Goal: Browse casually

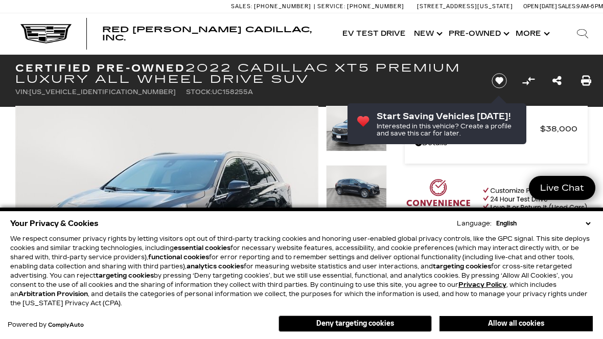
click at [542, 320] on button "Allow all cookies" at bounding box center [515, 323] width 153 height 15
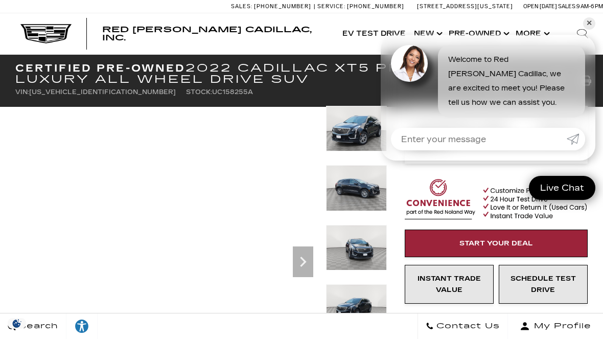
click at [365, 128] on img at bounding box center [356, 128] width 61 height 45
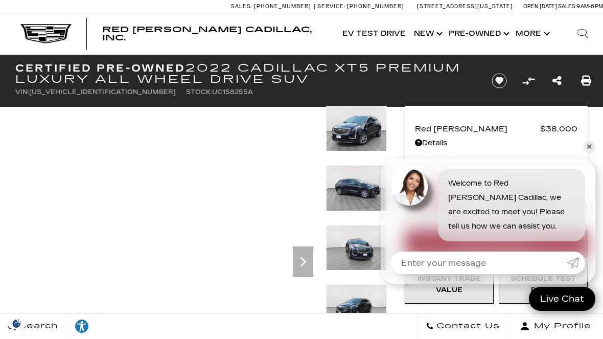
click at [305, 259] on icon "Next" at bounding box center [303, 261] width 20 height 20
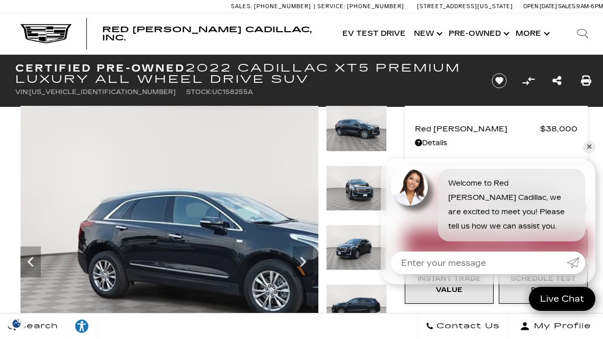
click at [306, 255] on icon "Next" at bounding box center [303, 261] width 20 height 20
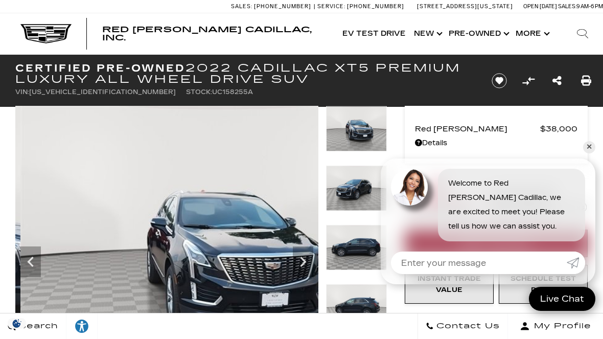
click at [306, 261] on icon "Next" at bounding box center [303, 261] width 20 height 20
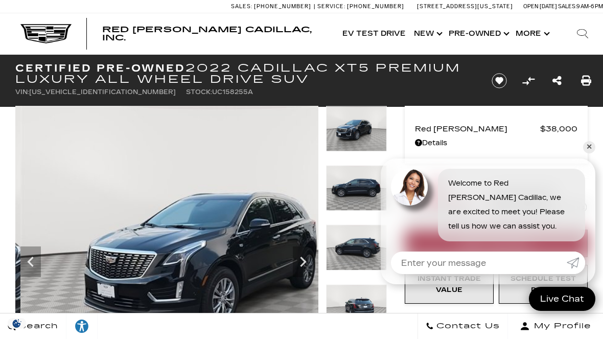
click at [304, 258] on icon "Next" at bounding box center [303, 261] width 20 height 20
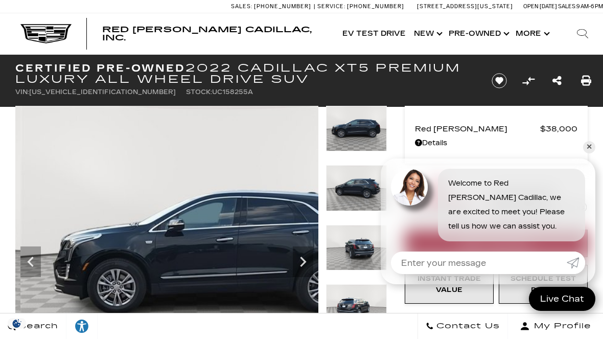
click at [305, 257] on icon "Next" at bounding box center [303, 261] width 20 height 20
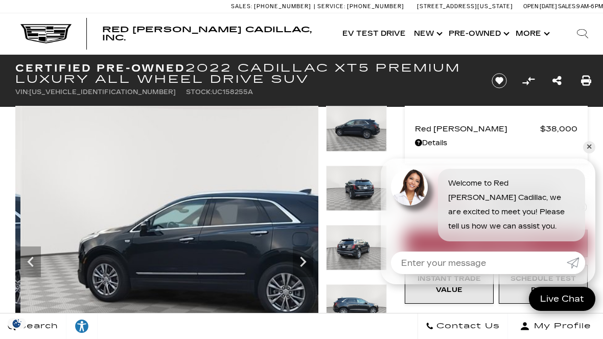
click at [307, 257] on icon "Next" at bounding box center [303, 261] width 20 height 20
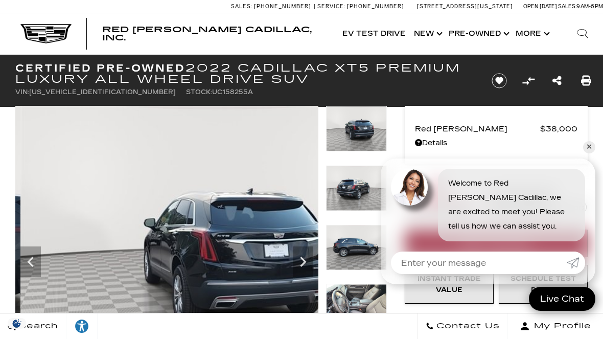
click at [305, 258] on icon "Next" at bounding box center [303, 261] width 20 height 20
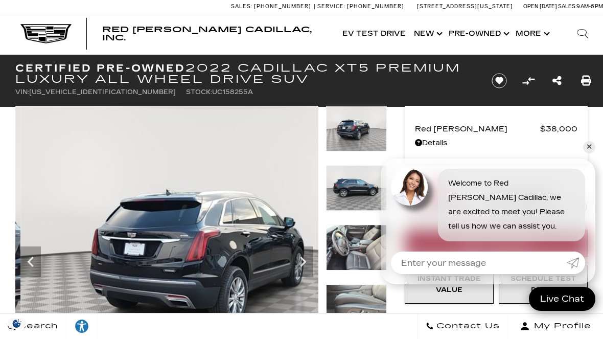
click at [304, 258] on icon "Next" at bounding box center [303, 261] width 20 height 20
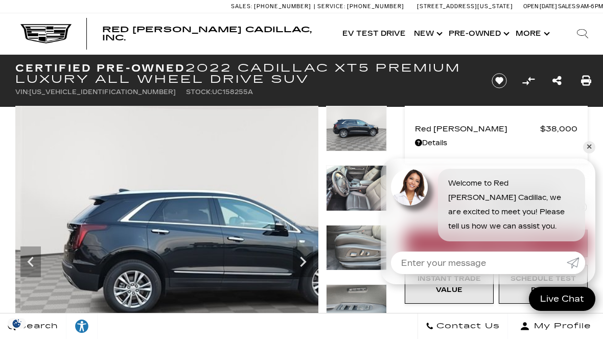
click at [306, 257] on icon "Next" at bounding box center [303, 261] width 20 height 20
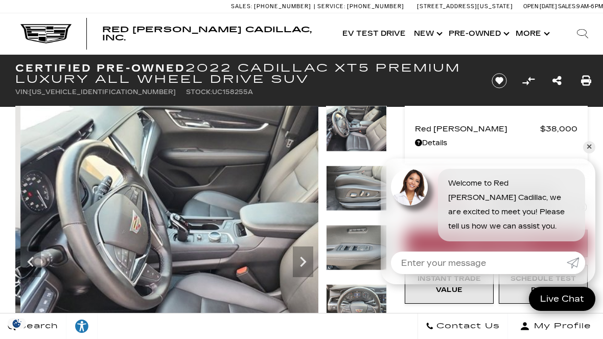
click at [303, 257] on icon "Next" at bounding box center [303, 261] width 20 height 20
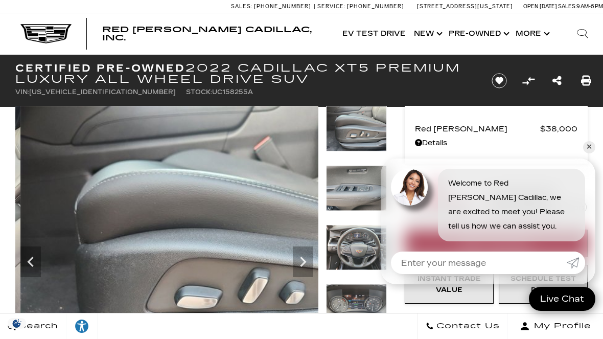
click at [310, 255] on icon "Next" at bounding box center [303, 261] width 20 height 20
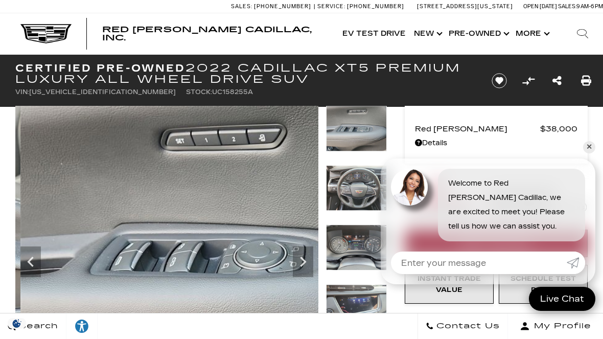
click at [303, 257] on icon "Next" at bounding box center [303, 261] width 20 height 20
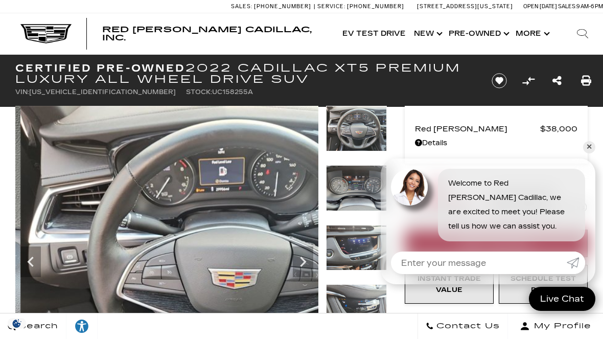
click at [305, 255] on icon "Next" at bounding box center [303, 261] width 20 height 20
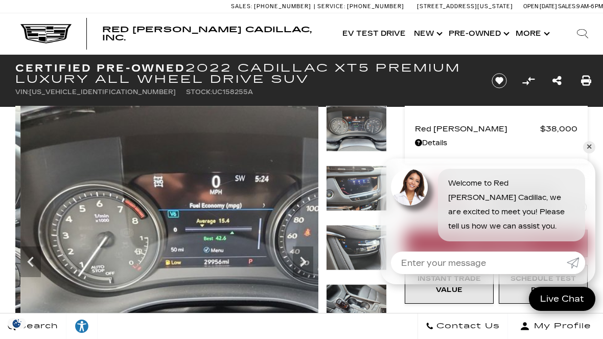
click at [304, 255] on icon "Next" at bounding box center [303, 261] width 20 height 20
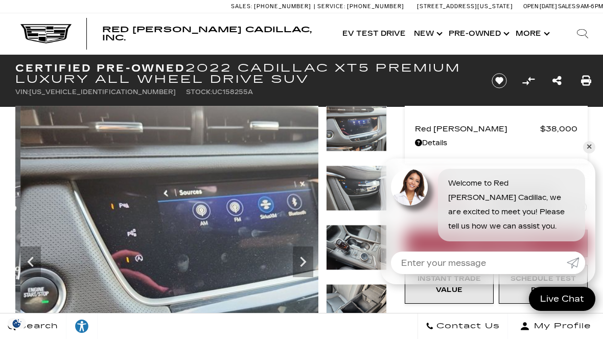
click at [33, 270] on icon "Previous" at bounding box center [30, 261] width 20 height 20
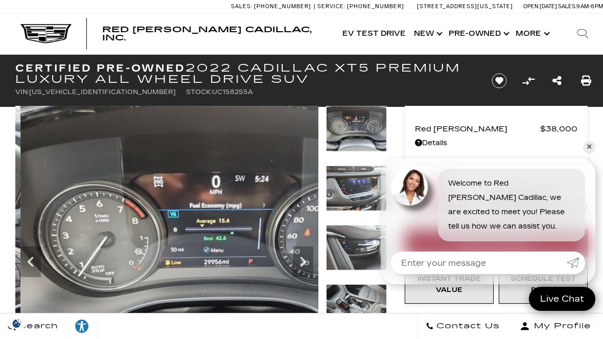
click at [304, 258] on icon "Next" at bounding box center [303, 261] width 20 height 20
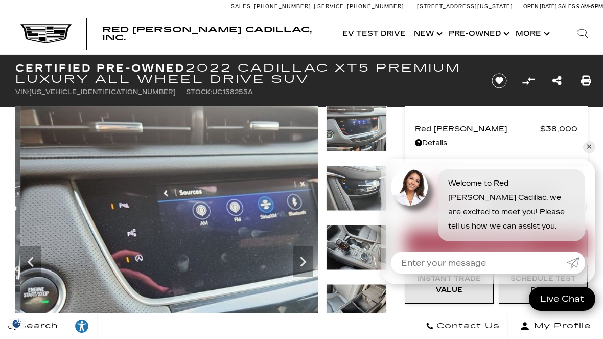
click at [299, 252] on icon "Next" at bounding box center [303, 261] width 20 height 20
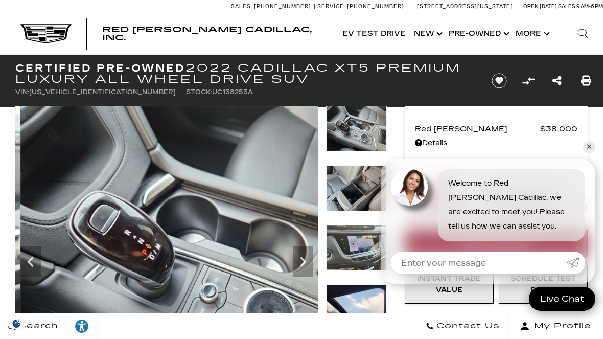
click at [306, 259] on icon "Next" at bounding box center [303, 261] width 20 height 20
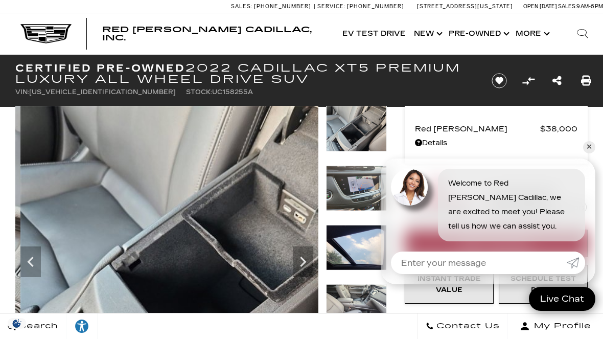
click at [31, 264] on icon "Previous" at bounding box center [30, 261] width 6 height 10
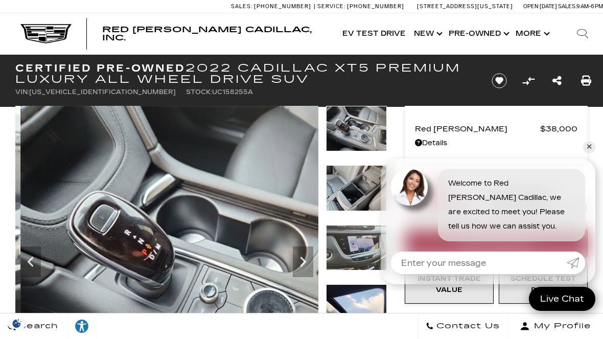
click at [38, 263] on icon "Previous" at bounding box center [30, 261] width 20 height 20
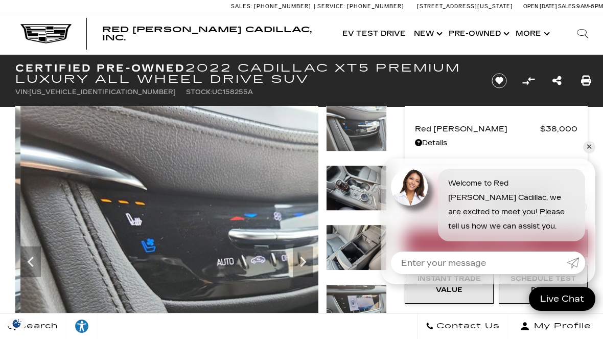
click at [307, 255] on icon "Next" at bounding box center [303, 261] width 20 height 20
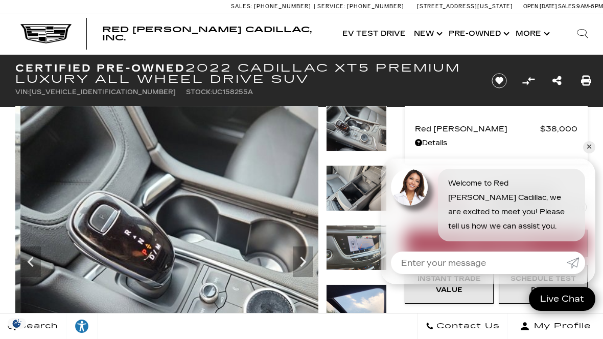
click at [309, 256] on icon "Next" at bounding box center [303, 261] width 20 height 20
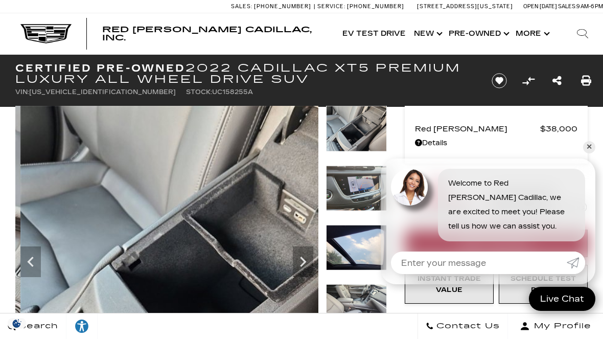
click at [306, 265] on icon "Next" at bounding box center [303, 261] width 20 height 20
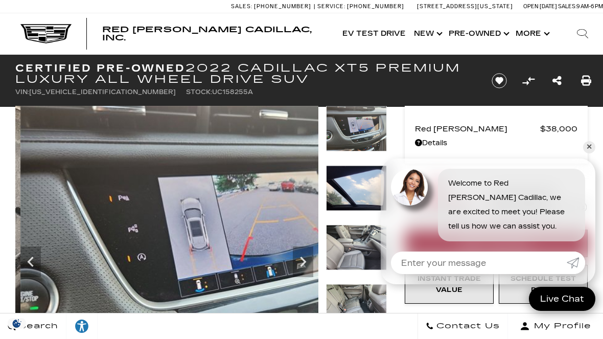
click at [303, 262] on icon "Next" at bounding box center [303, 261] width 6 height 10
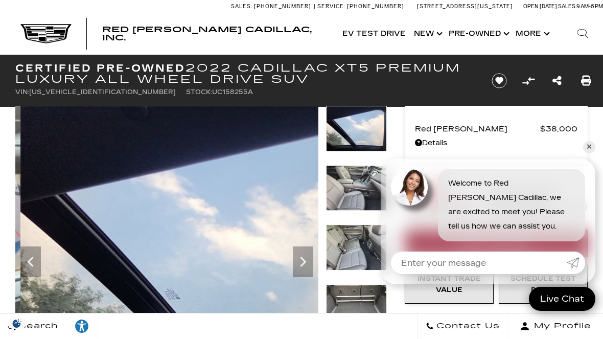
click at [301, 263] on icon "Next" at bounding box center [303, 261] width 20 height 20
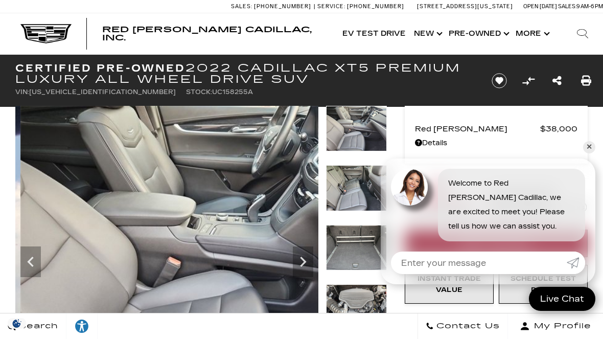
click at [307, 267] on icon "Next" at bounding box center [303, 261] width 20 height 20
